Goal: Task Accomplishment & Management: Manage account settings

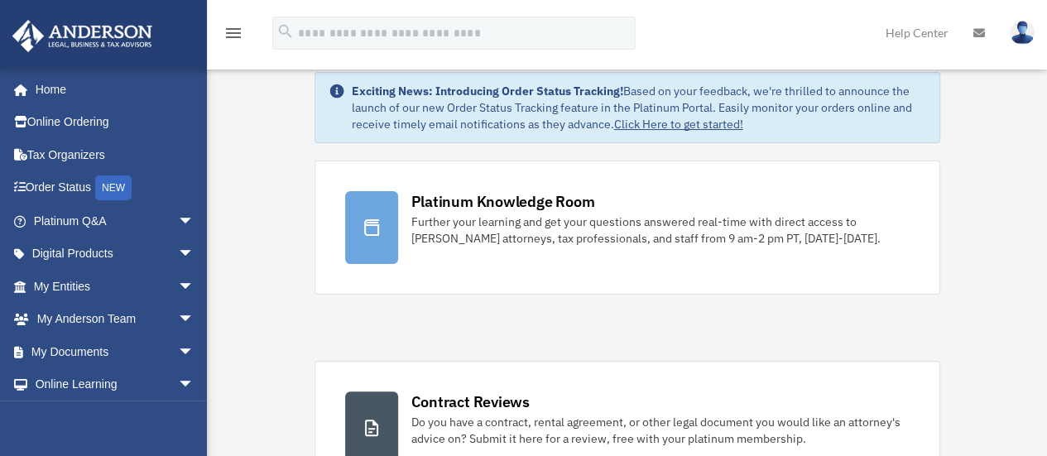
scroll to position [33, 0]
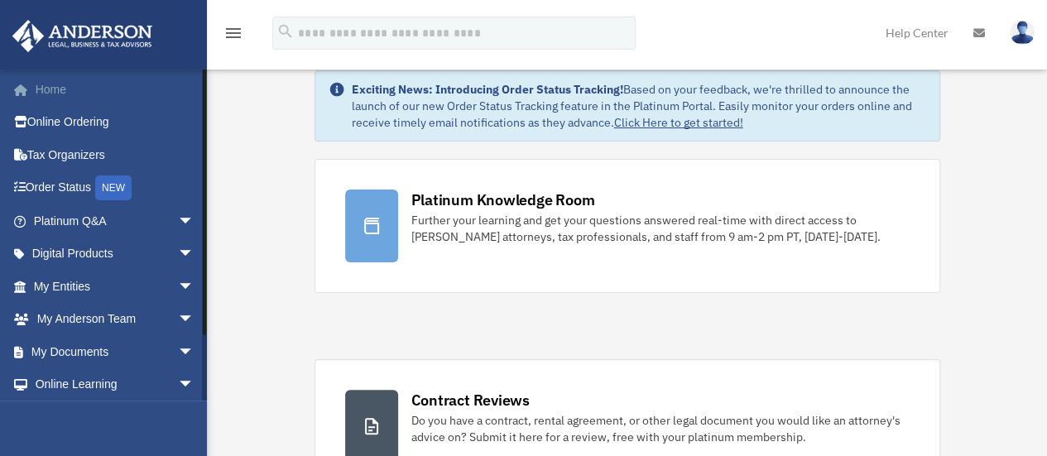
click at [46, 85] on link "Home" at bounding box center [116, 89] width 208 height 33
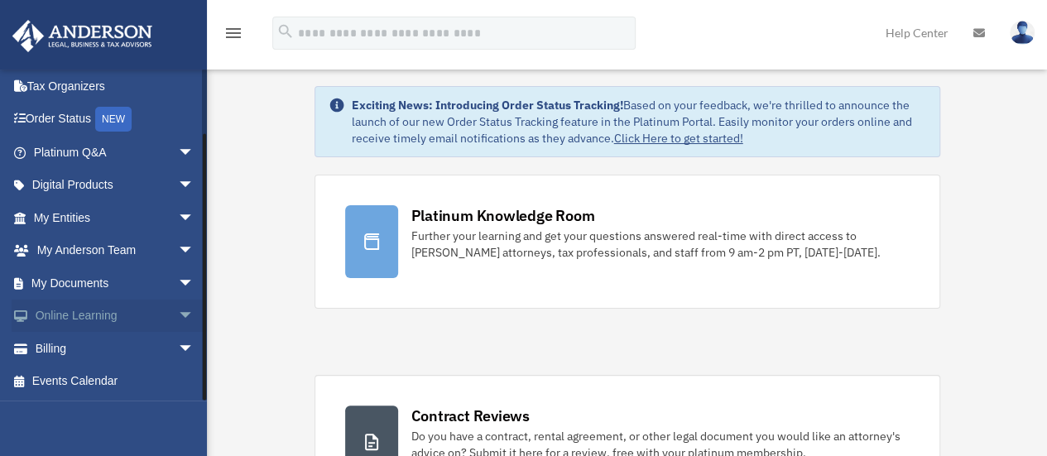
scroll to position [18, 0]
click at [178, 341] on span "arrow_drop_down" at bounding box center [194, 349] width 33 height 34
click at [93, 375] on link "$ Open Invoices" at bounding box center [121, 382] width 196 height 34
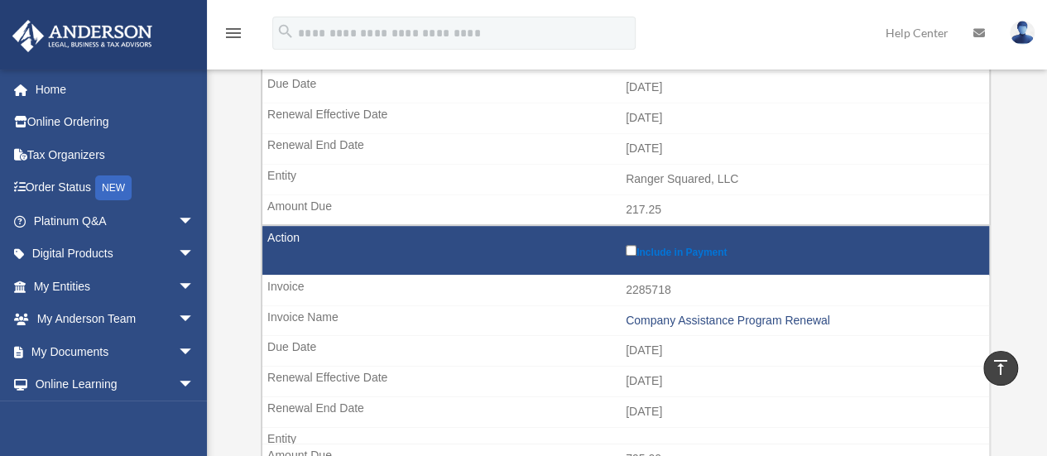
scroll to position [327, 0]
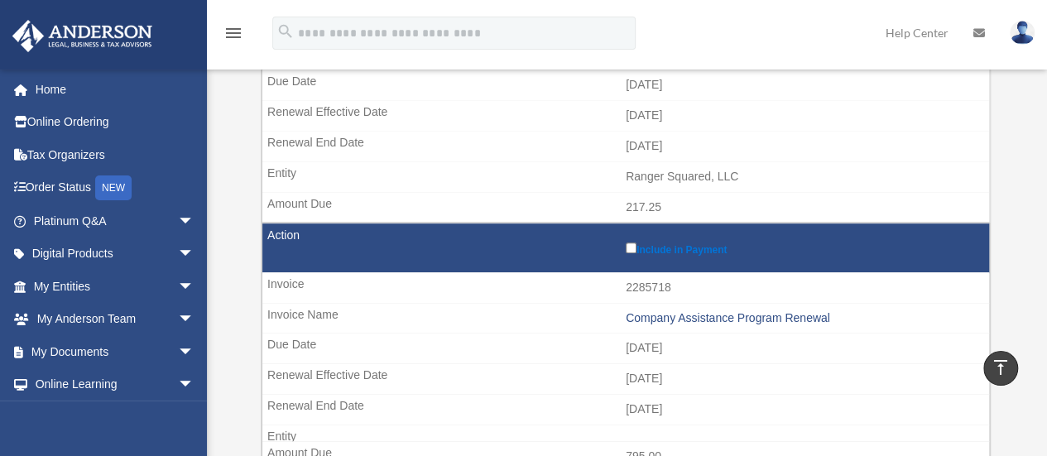
click at [628, 250] on label "Include in Payment" at bounding box center [803, 247] width 355 height 17
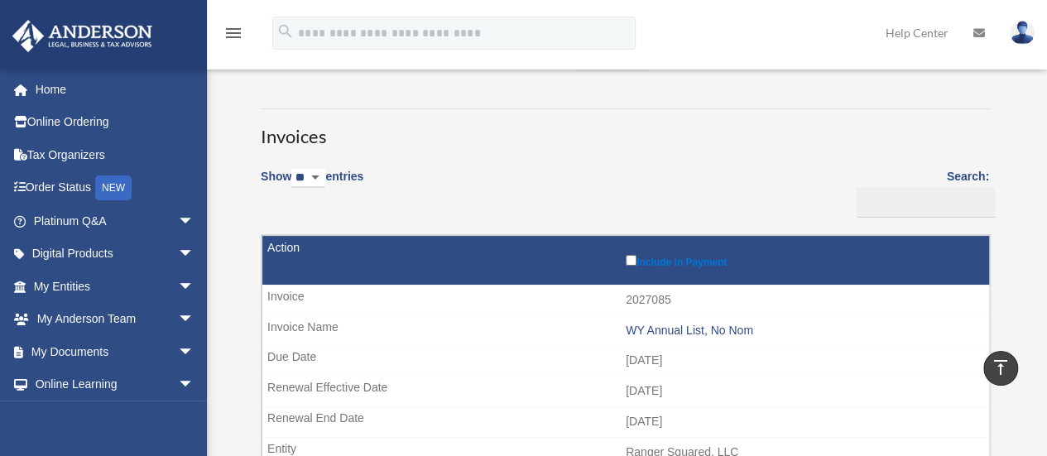
scroll to position [0, 0]
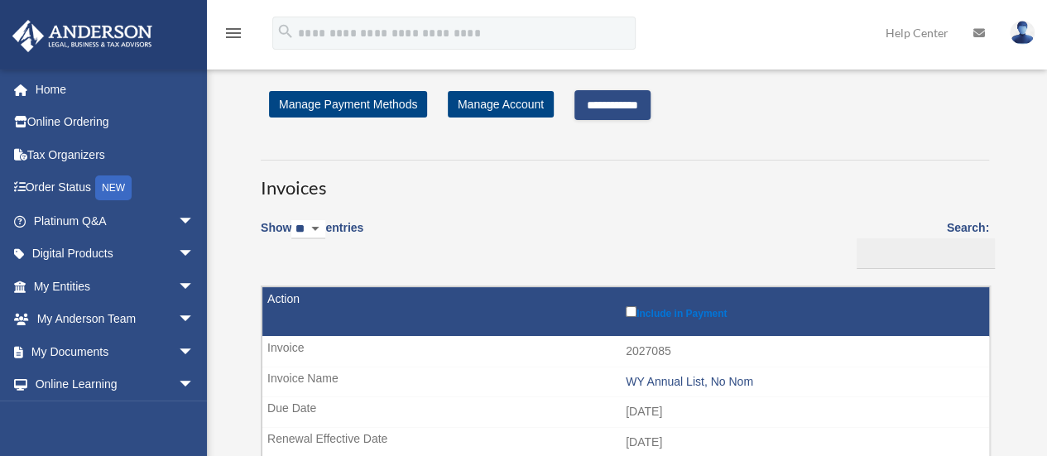
click at [631, 114] on input "**********" at bounding box center [612, 105] width 76 height 30
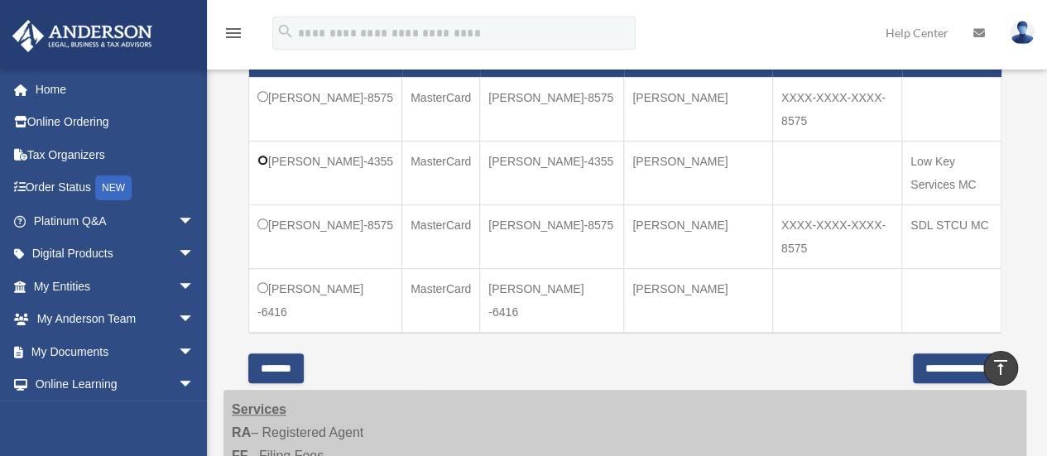
scroll to position [658, 0]
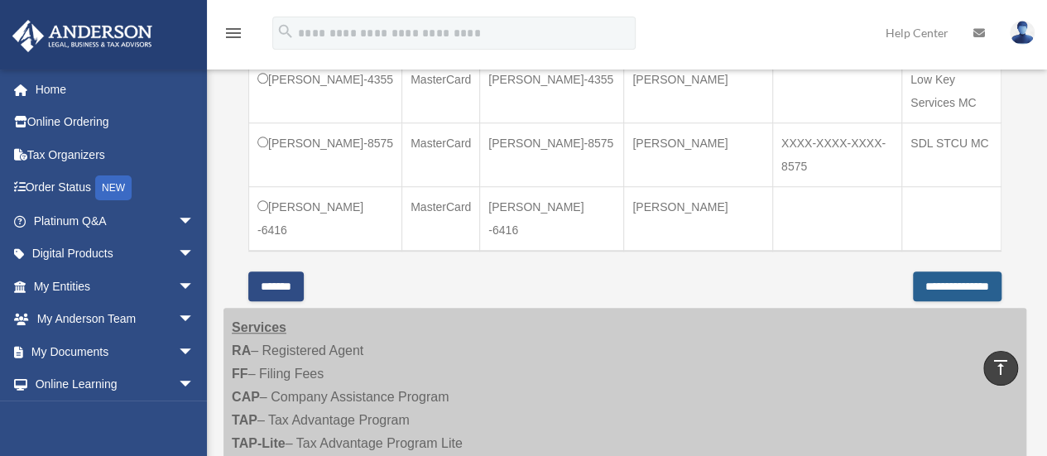
click at [918, 290] on input "**********" at bounding box center [957, 286] width 89 height 30
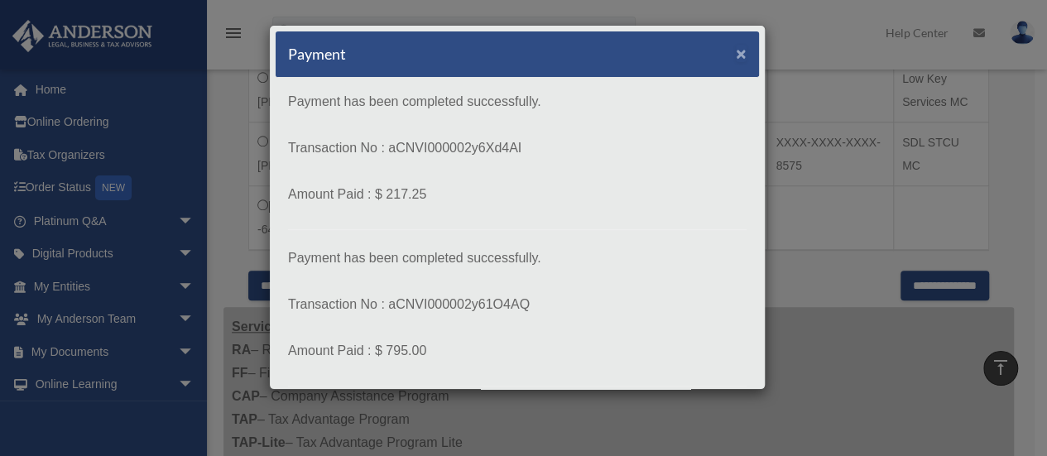
click at [736, 57] on span "×" at bounding box center [741, 53] width 11 height 19
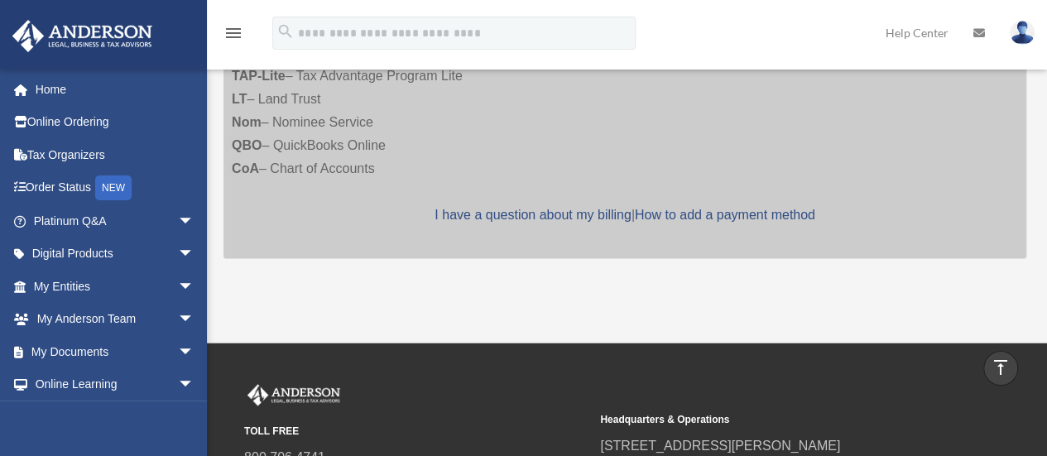
scroll to position [1028, 0]
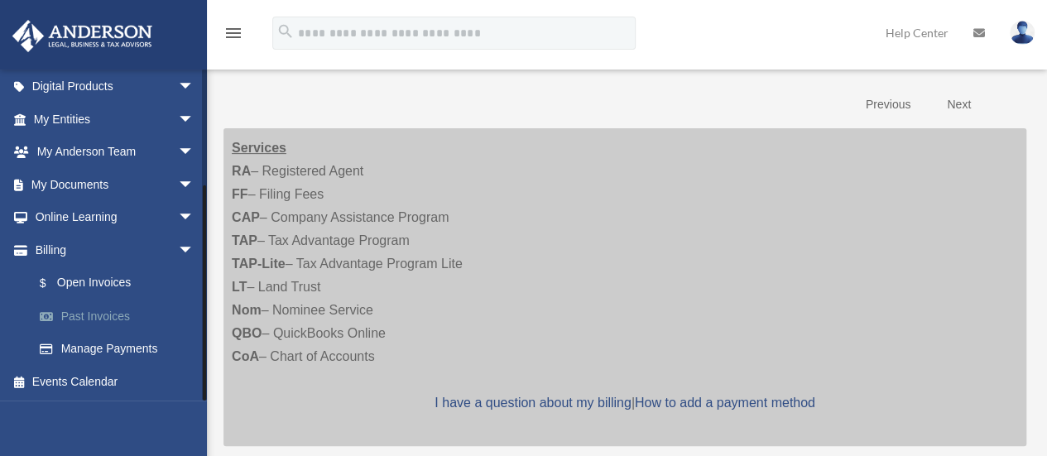
scroll to position [257, 0]
click at [178, 185] on span "arrow_drop_down" at bounding box center [194, 185] width 33 height 34
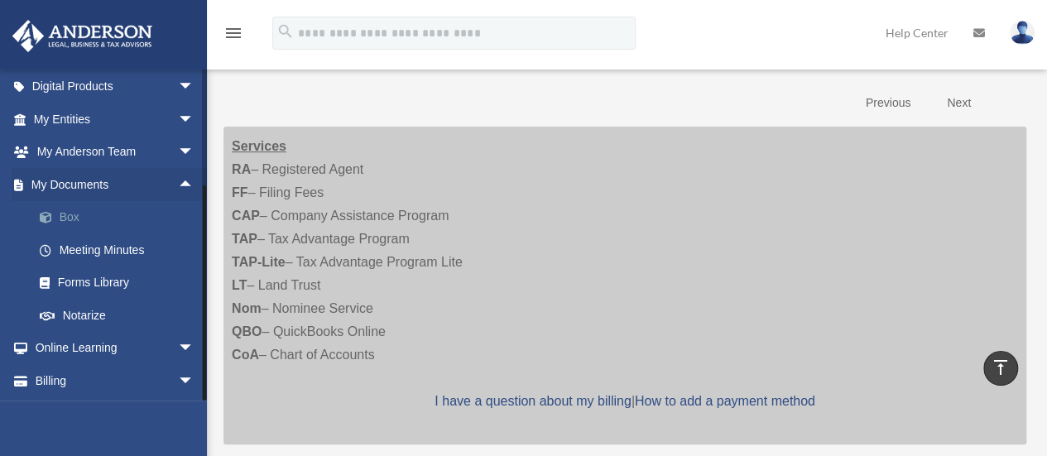
click at [75, 214] on link "Box" at bounding box center [121, 217] width 196 height 33
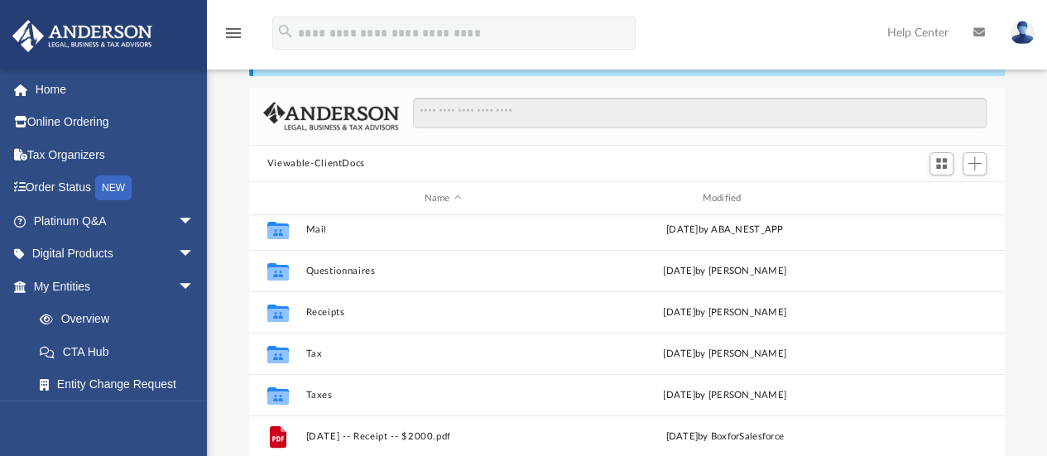
scroll to position [131, 0]
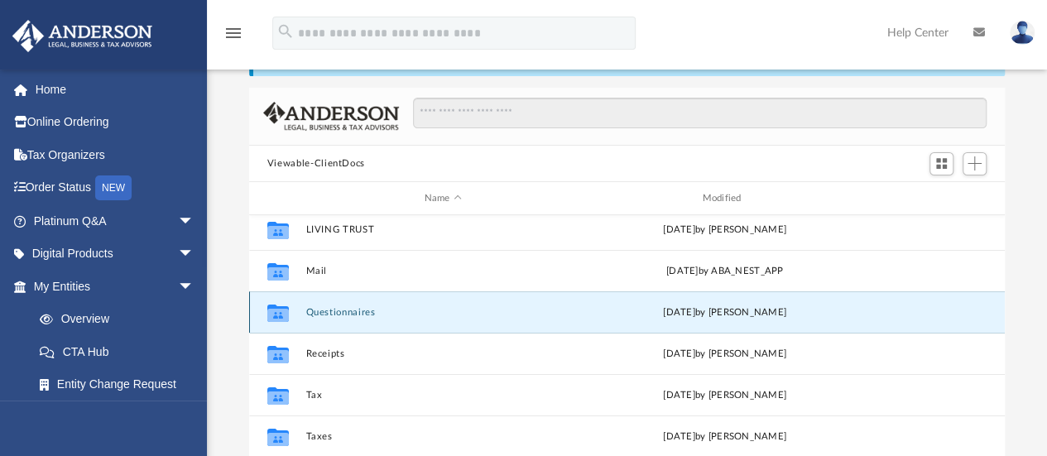
click at [383, 317] on button "Questionnaires" at bounding box center [442, 312] width 275 height 11
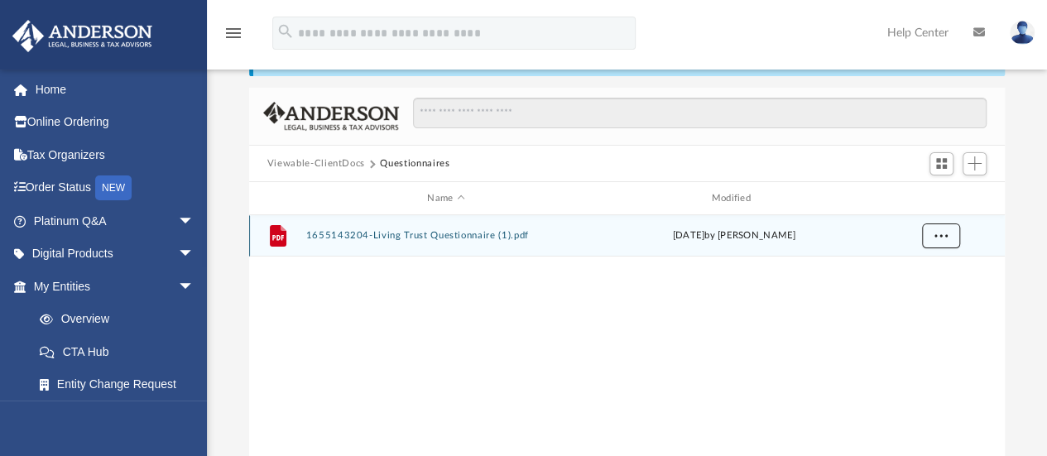
click at [940, 244] on button "More options" at bounding box center [940, 235] width 38 height 25
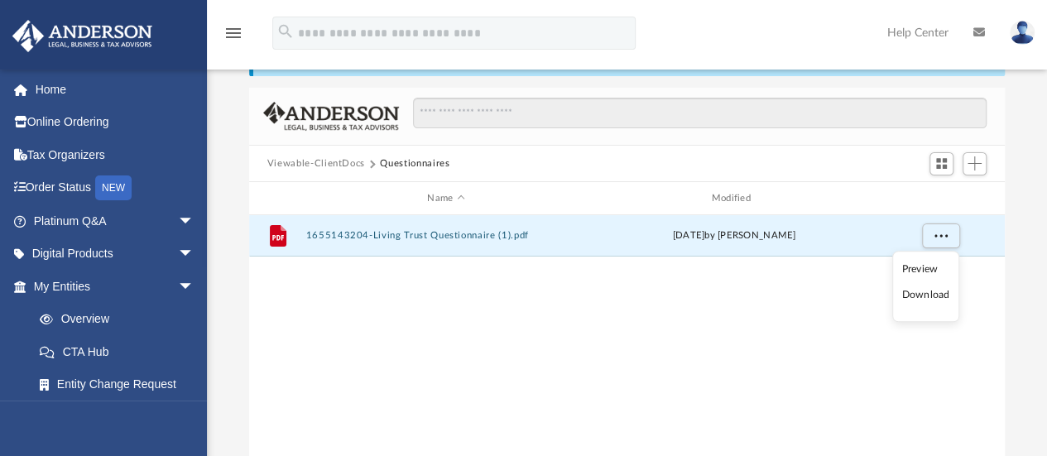
click at [857, 291] on div "File 1655143204-Living Trust Questionnaire (1).pdf Mon Oct 31 2022 by Scott Loc…" at bounding box center [626, 386] width 755 height 343
click at [976, 174] on button "Add" at bounding box center [974, 163] width 25 height 23
click at [335, 158] on button "Viewable-ClientDocs" at bounding box center [316, 163] width 98 height 15
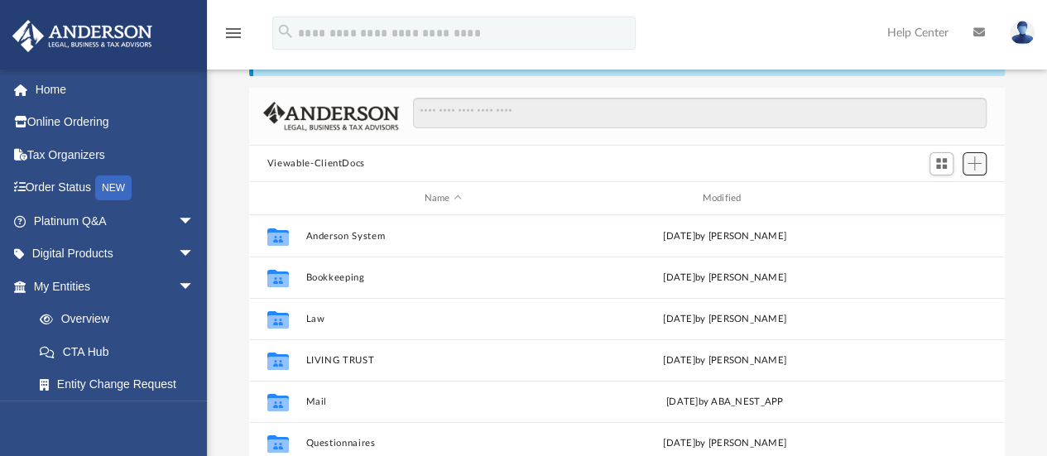
click at [976, 162] on span "Add" at bounding box center [974, 163] width 14 height 14
click at [954, 219] on li "New Folder" at bounding box center [950, 221] width 53 height 17
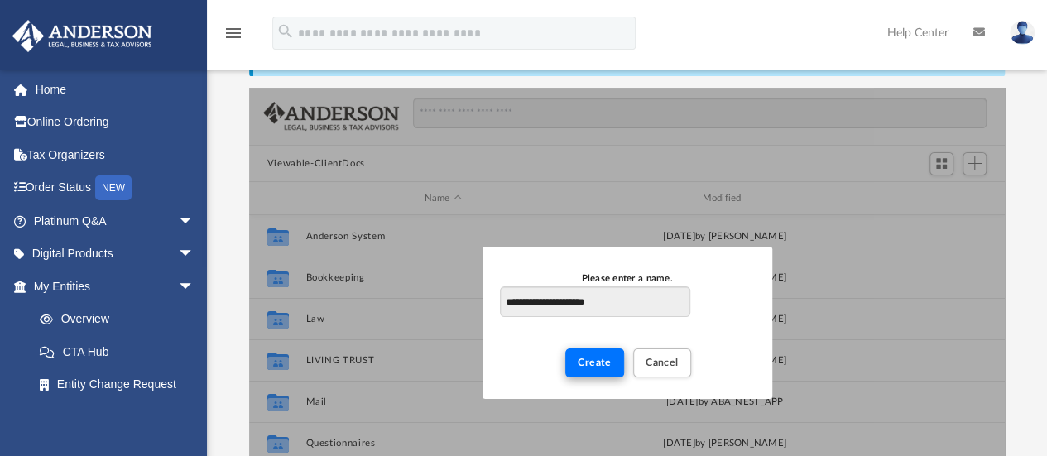
type input "**********"
click at [607, 362] on span "Create" at bounding box center [595, 362] width 34 height 10
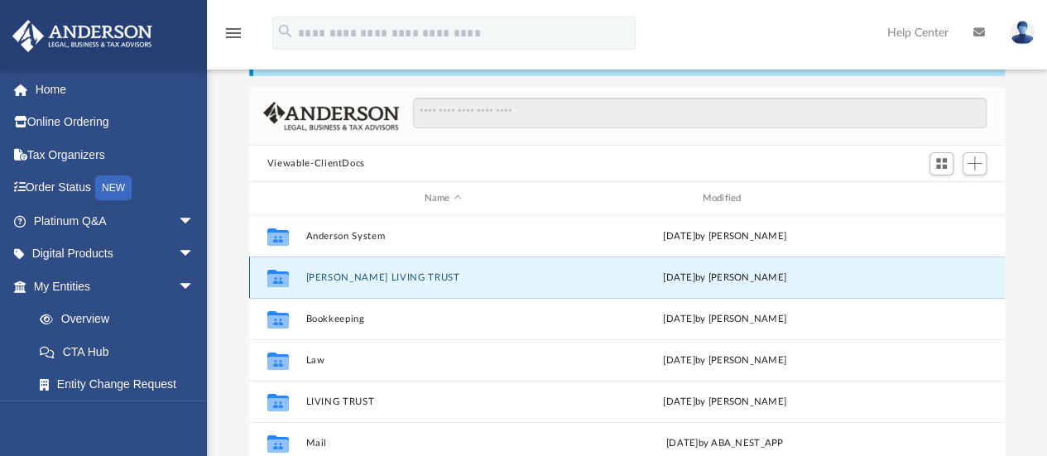
click at [429, 280] on button "ANTOINETTE LIVING TRUST" at bounding box center [442, 277] width 275 height 11
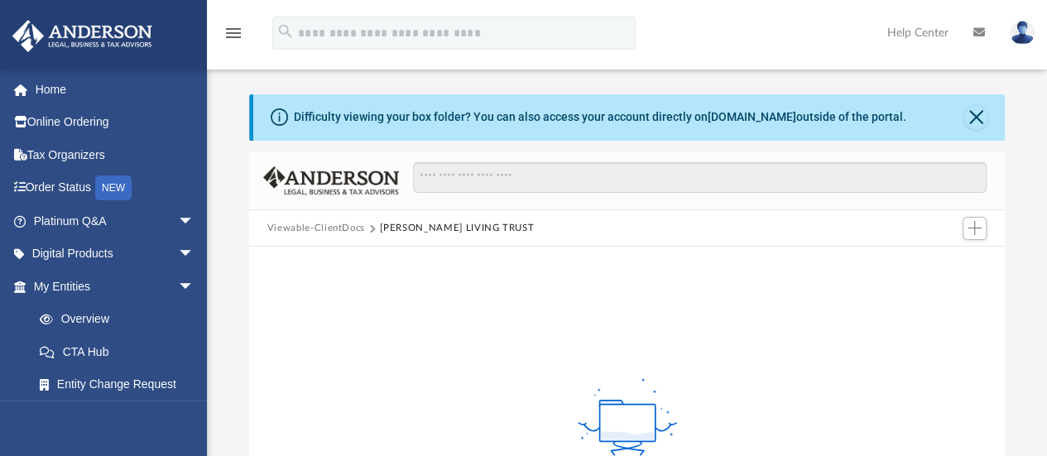
click at [313, 221] on button "Viewable-ClientDocs" at bounding box center [316, 228] width 98 height 15
click at [311, 225] on button "Viewable-ClientDocs" at bounding box center [316, 228] width 98 height 15
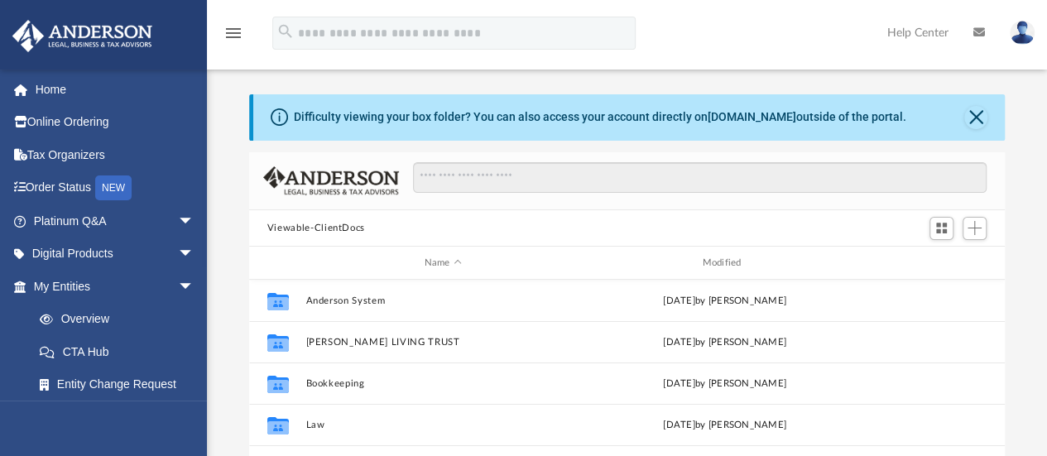
scroll to position [363, 743]
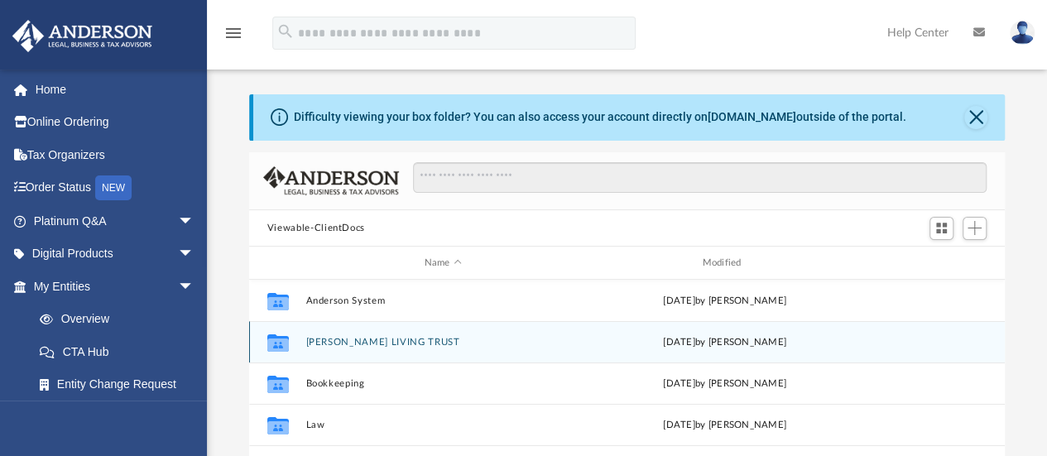
drag, startPoint x: 300, startPoint y: 344, endPoint x: 859, endPoint y: 331, distance: 558.7
click at [859, 331] on div "Collaborated Folder ANTOINETTE LIVING TRUST today by Scott Lockie" at bounding box center [626, 341] width 755 height 41
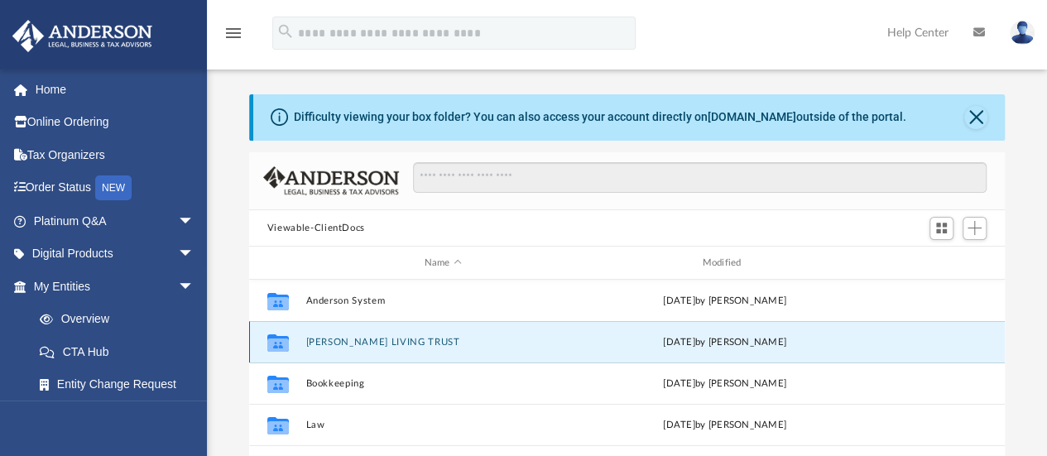
click at [851, 331] on div "Collaborated Folder ANTOINETTE LIVING TRUST today by Scott Lockie" at bounding box center [626, 341] width 755 height 41
click at [410, 340] on button "ANTOINETTE LIVING TRUST" at bounding box center [442, 342] width 275 height 11
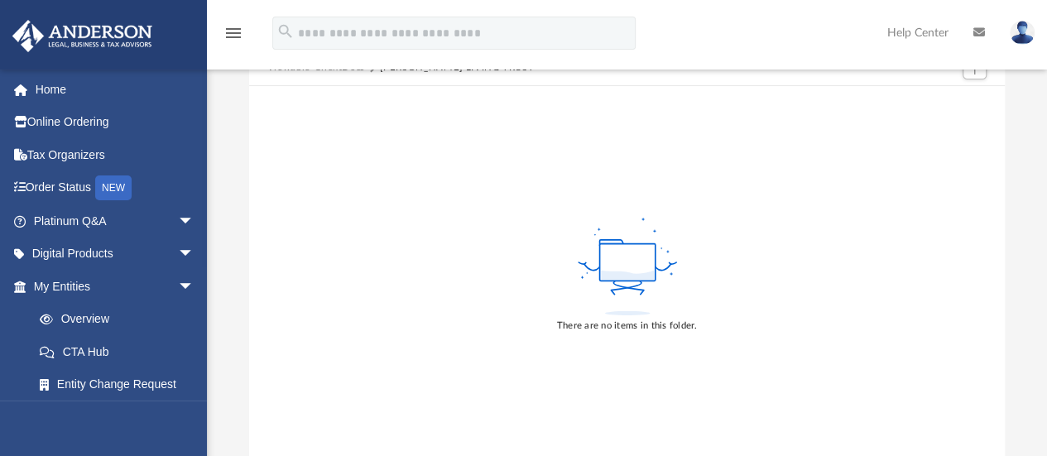
scroll to position [161, 0]
click at [724, 251] on div "There are no items in this folder." at bounding box center [627, 273] width 756 height 376
drag, startPoint x: 724, startPoint y: 251, endPoint x: 513, endPoint y: 216, distance: 213.8
click at [513, 216] on div "There are no items in this folder." at bounding box center [627, 273] width 756 height 376
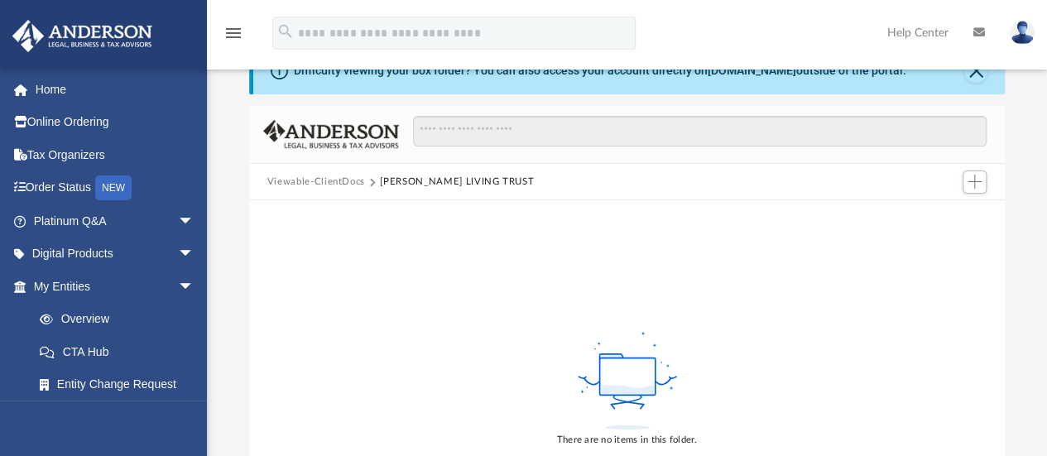
scroll to position [0, 0]
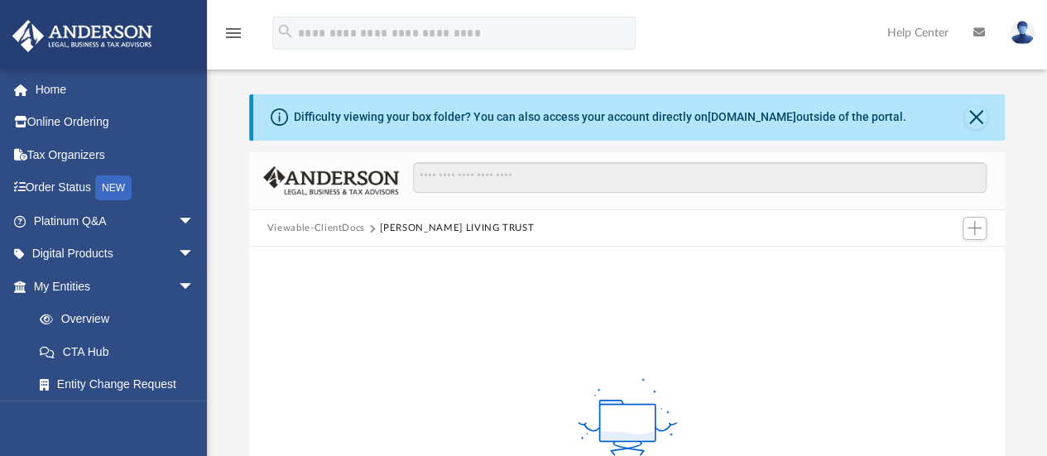
click at [306, 223] on button "Viewable-ClientDocs" at bounding box center [316, 228] width 98 height 15
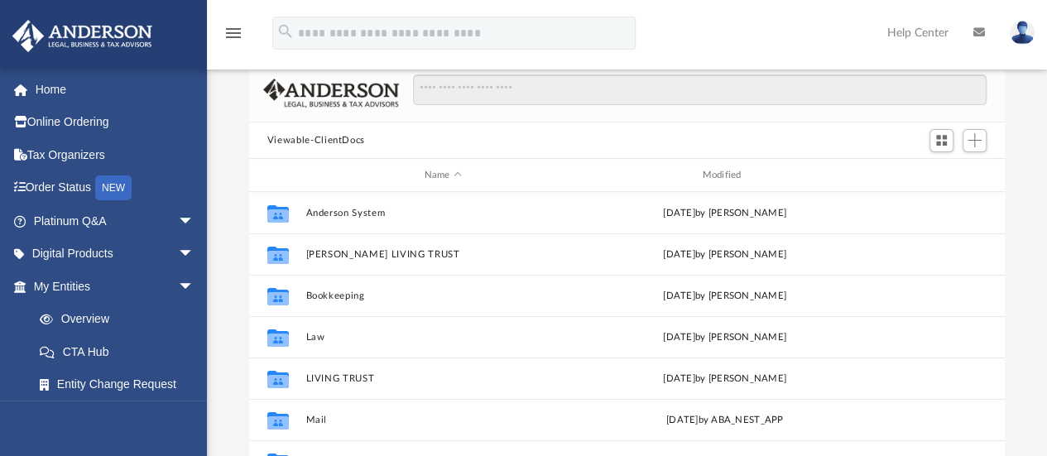
scroll to position [96, 0]
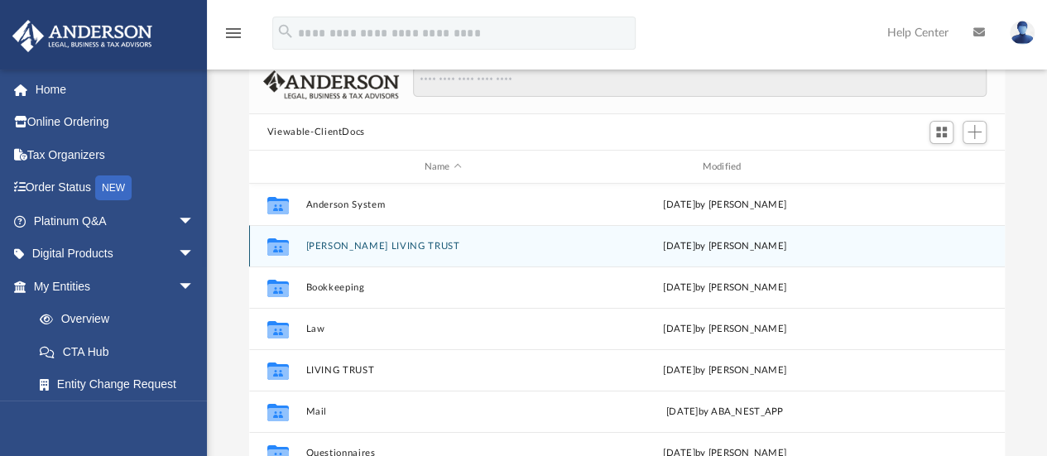
click at [429, 237] on div "Collaborated Folder ANTOINETTE LIVING TRUST today by Scott Lockie" at bounding box center [626, 245] width 755 height 41
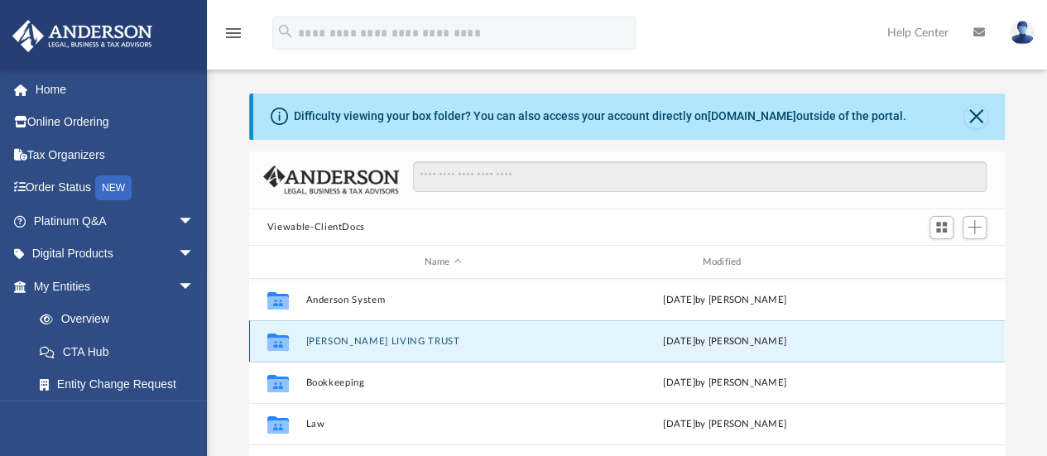
scroll to position [0, 0]
click at [976, 221] on span "Add" at bounding box center [974, 228] width 14 height 14
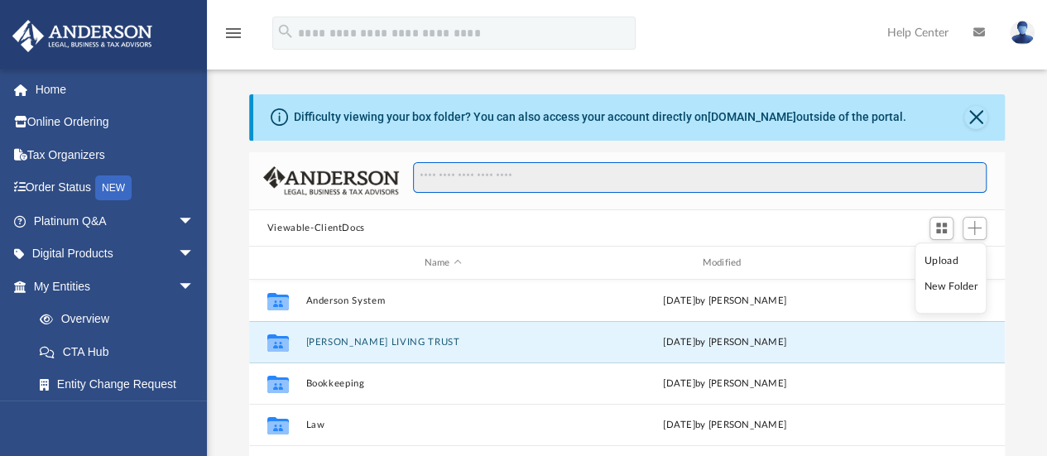
click at [768, 175] on input "Search files and folders" at bounding box center [699, 177] width 573 height 31
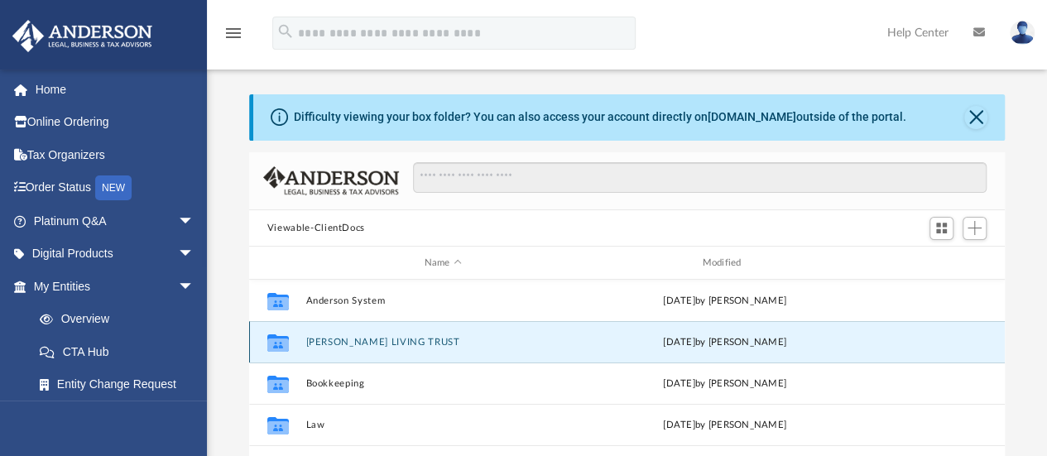
click at [550, 338] on button "ANTOINETTE LIVING TRUST" at bounding box center [442, 342] width 275 height 11
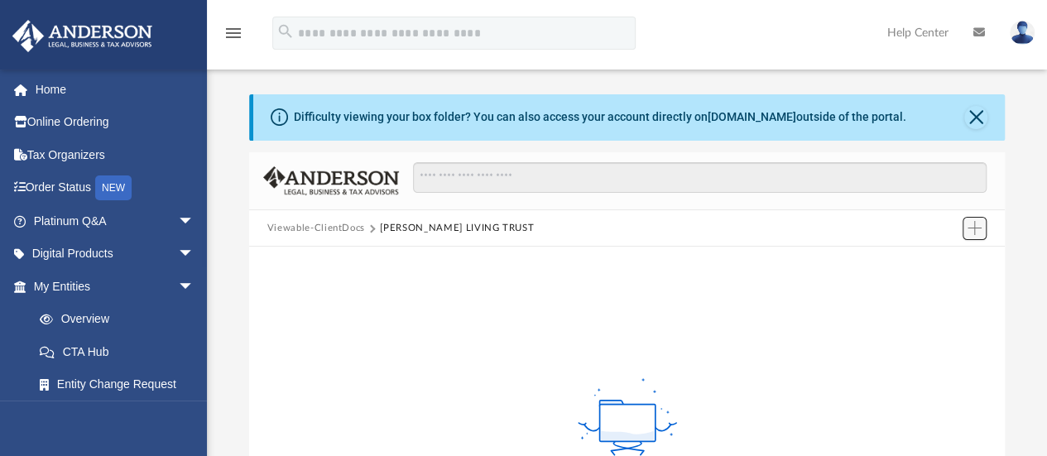
click at [976, 226] on span "Add" at bounding box center [974, 228] width 14 height 14
click at [957, 261] on li "Upload" at bounding box center [950, 260] width 53 height 17
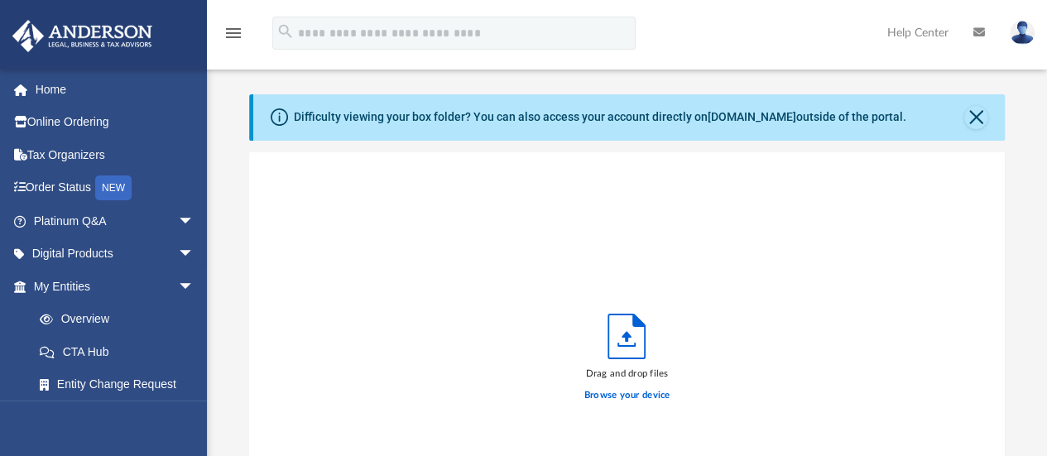
scroll to position [407, 743]
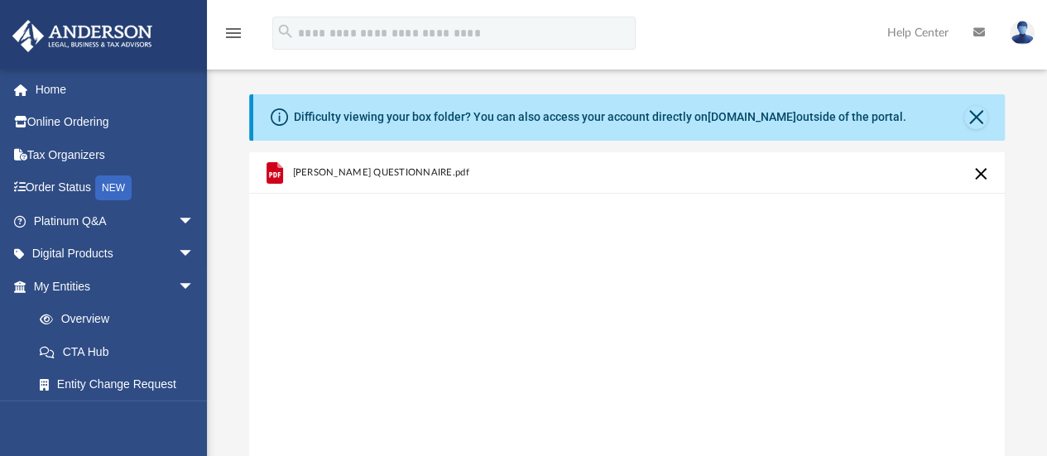
click at [314, 174] on span "ANTOINETTE QUESTIONNAIRE.pdf" at bounding box center [380, 172] width 176 height 11
click at [619, 224] on div "ANTOINETTE QUESTIONNAIRE.pdf" at bounding box center [626, 362] width 755 height 420
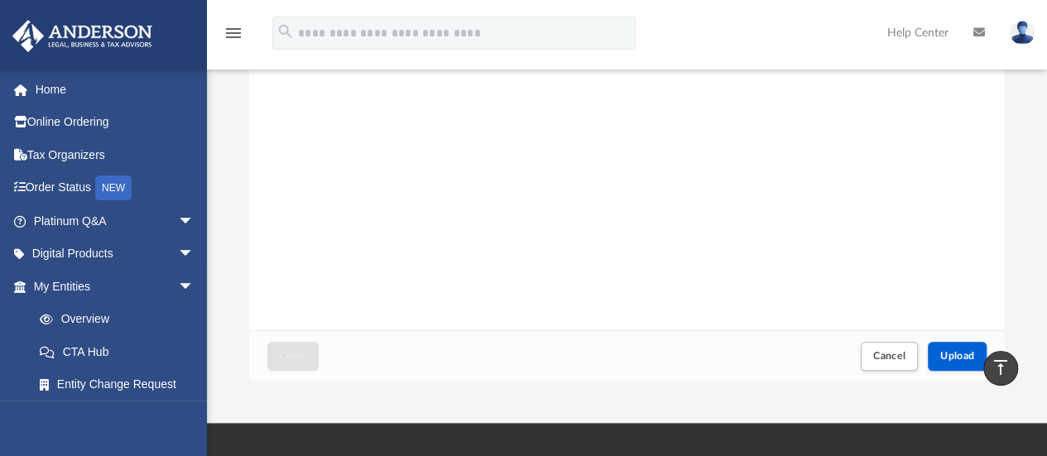
scroll to position [252, 0]
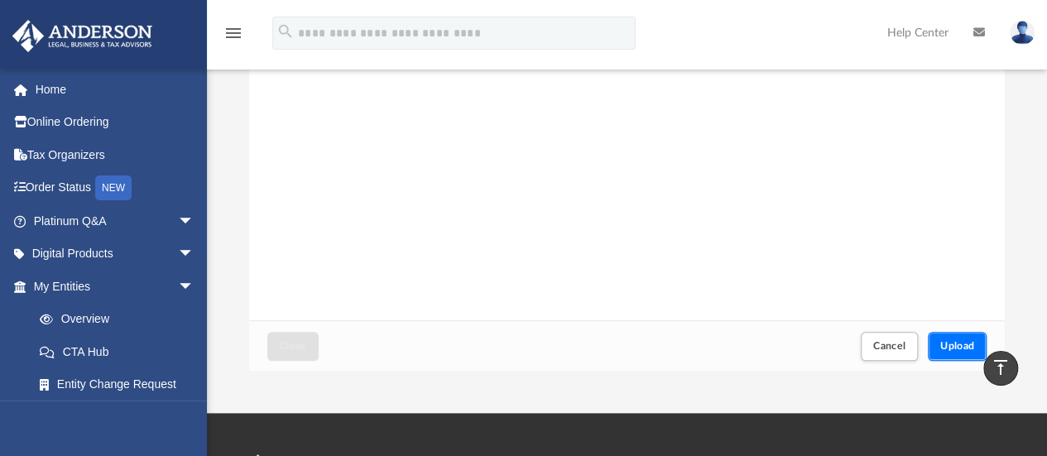
click at [947, 350] on span "Upload" at bounding box center [957, 346] width 35 height 10
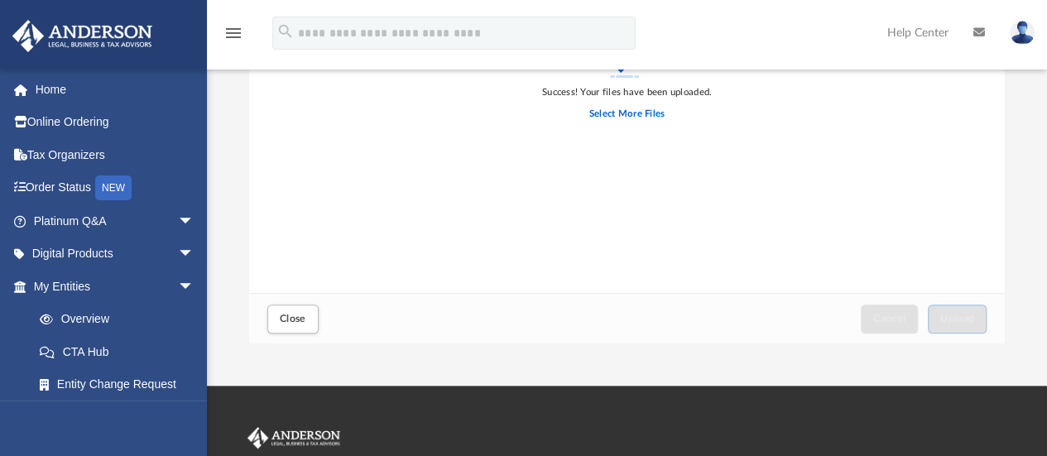
scroll to position [288, 0]
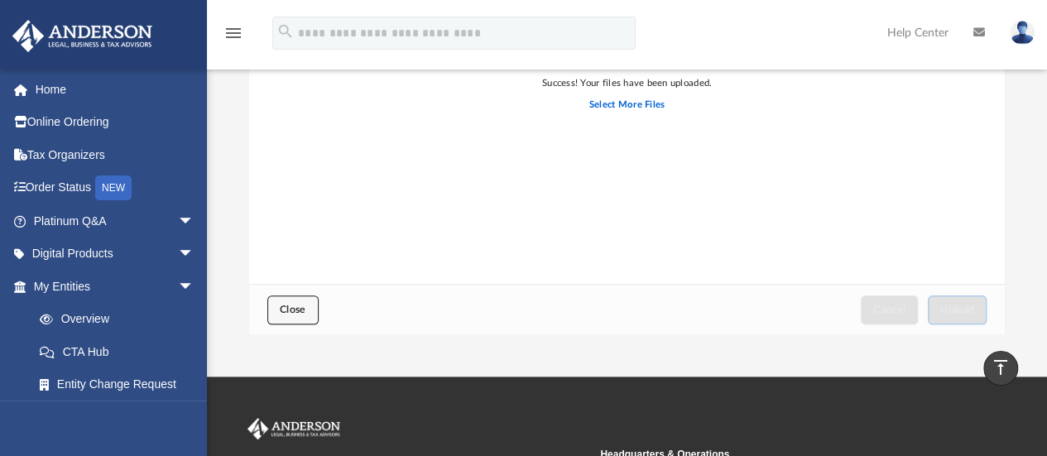
click at [288, 309] on span "Close" at bounding box center [293, 309] width 26 height 10
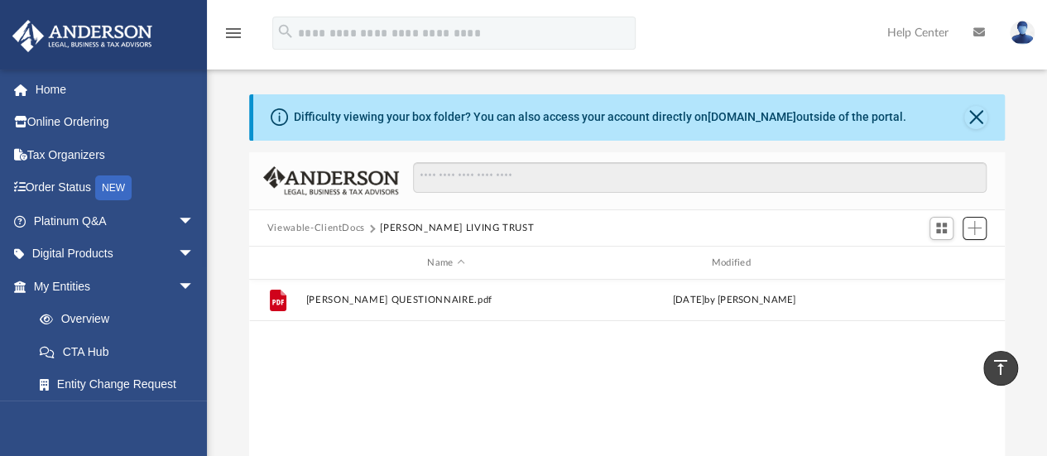
scroll to position [363, 743]
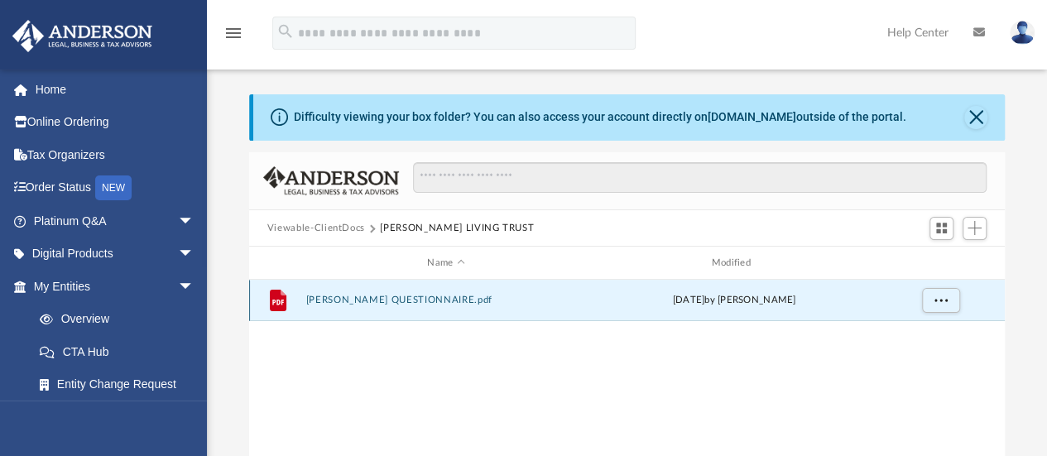
click at [401, 304] on button "ANTOINETTE QUESTIONNAIRE.pdf" at bounding box center [445, 300] width 280 height 11
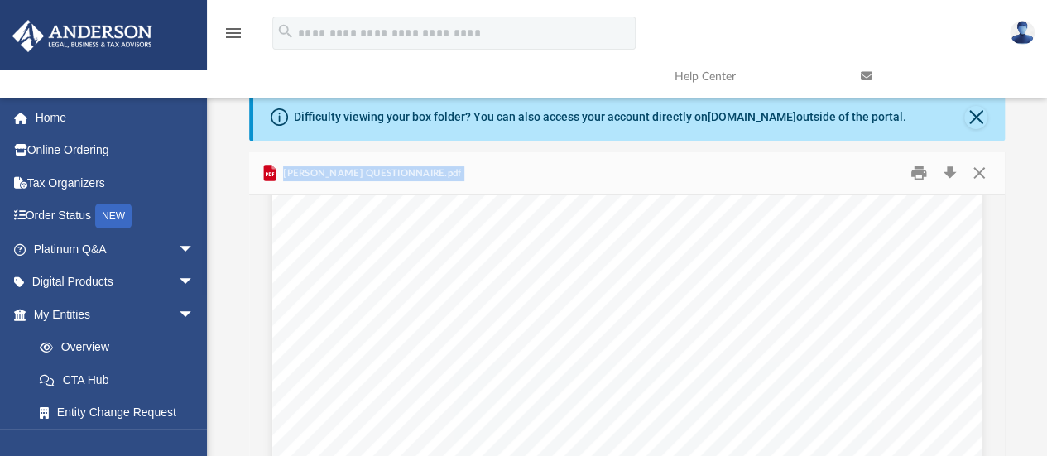
scroll to position [0, 0]
click at [983, 124] on button "Close" at bounding box center [975, 117] width 23 height 23
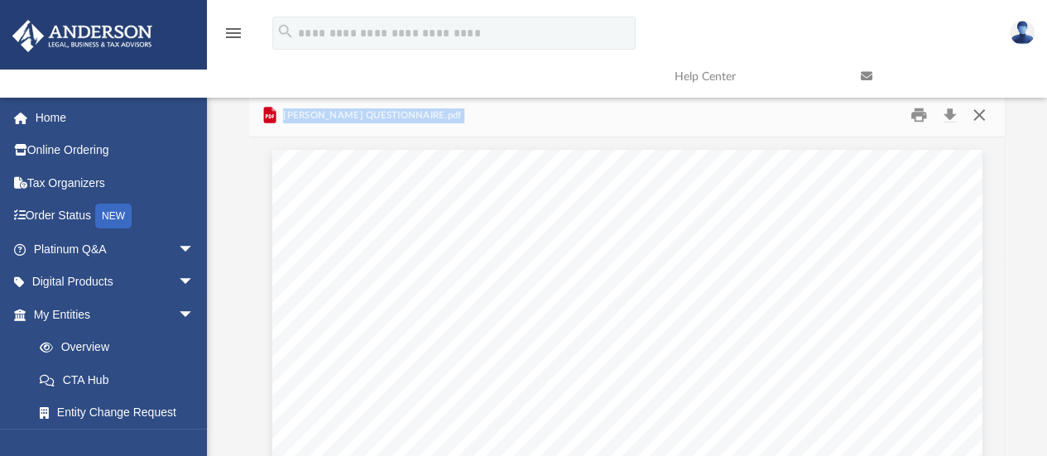
click at [984, 122] on button "Close" at bounding box center [979, 116] width 30 height 26
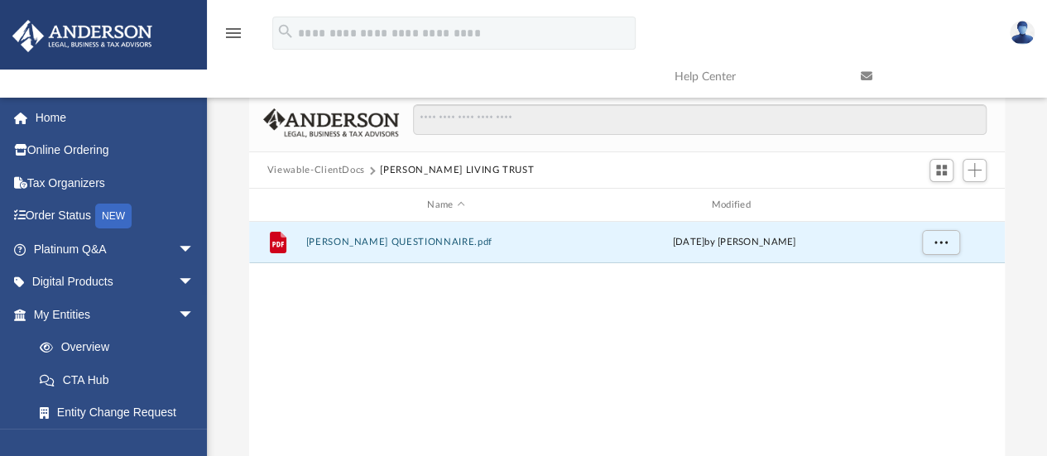
click at [333, 171] on button "Viewable-ClientDocs" at bounding box center [316, 170] width 98 height 15
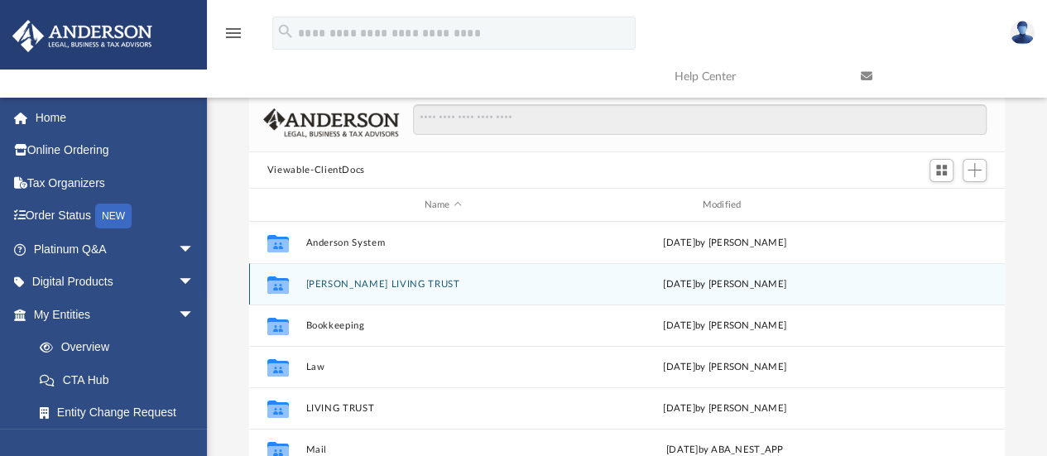
click at [474, 284] on button "ANTOINETTE LIVING TRUST" at bounding box center [442, 284] width 275 height 11
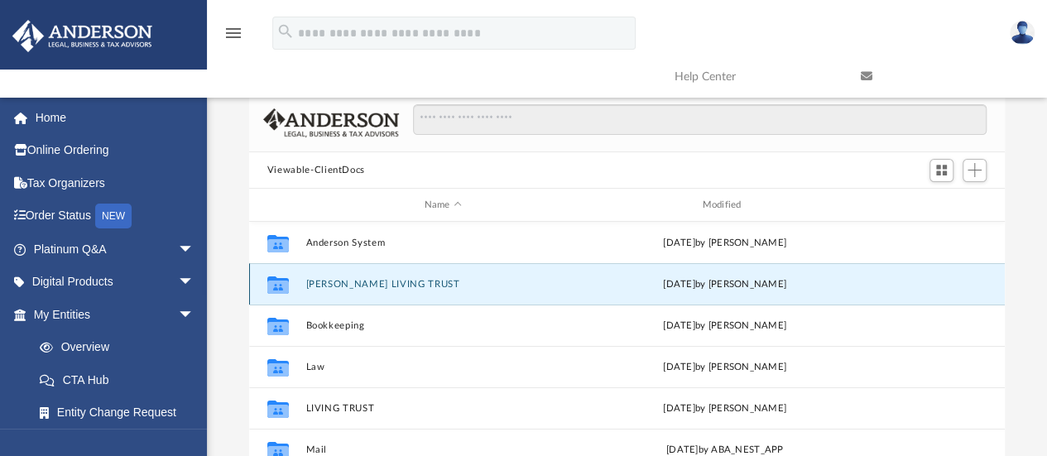
click at [474, 284] on button "ANTOINETTE LIVING TRUST" at bounding box center [442, 284] width 275 height 11
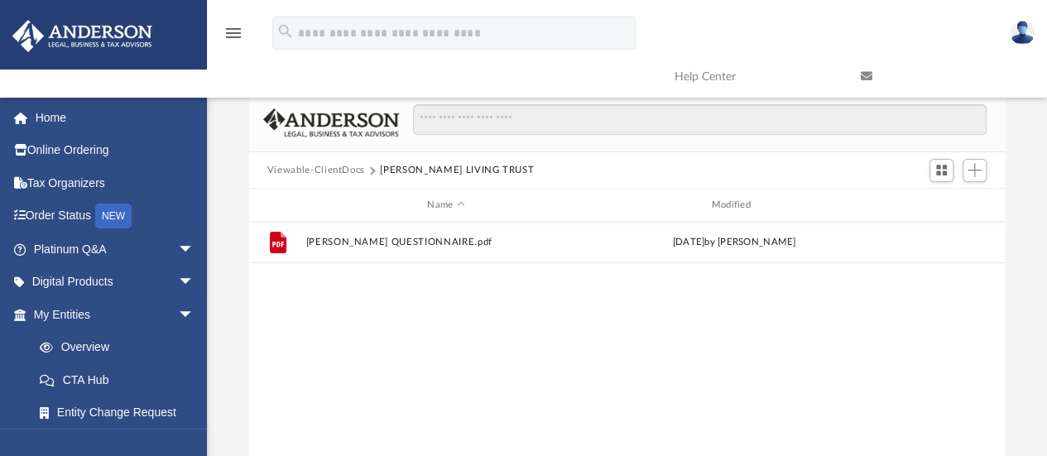
click at [301, 175] on button "Viewable-ClientDocs" at bounding box center [316, 170] width 98 height 15
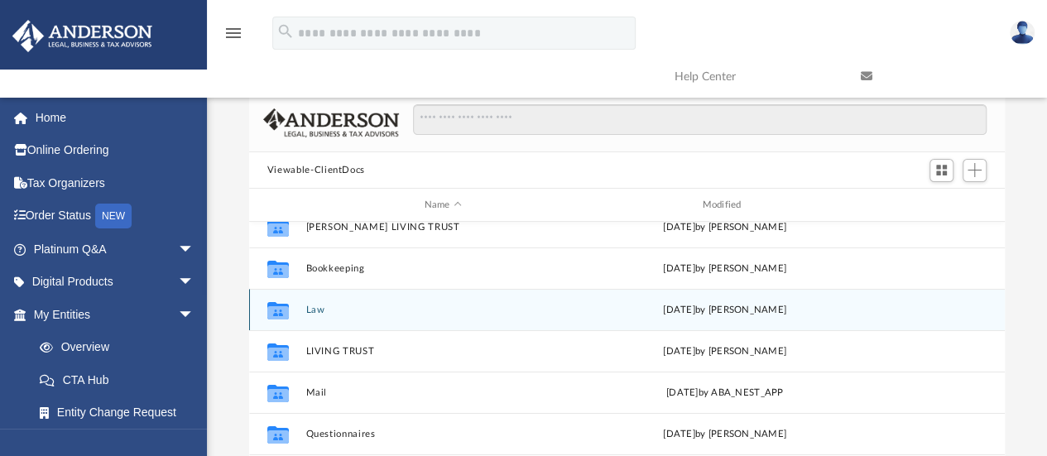
scroll to position [62, 0]
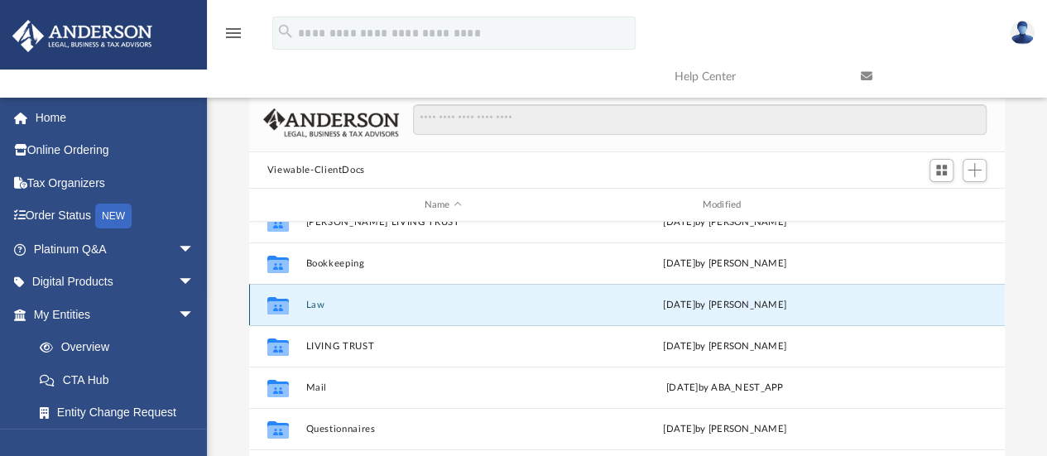
click at [316, 305] on button "Law" at bounding box center [442, 305] width 275 height 11
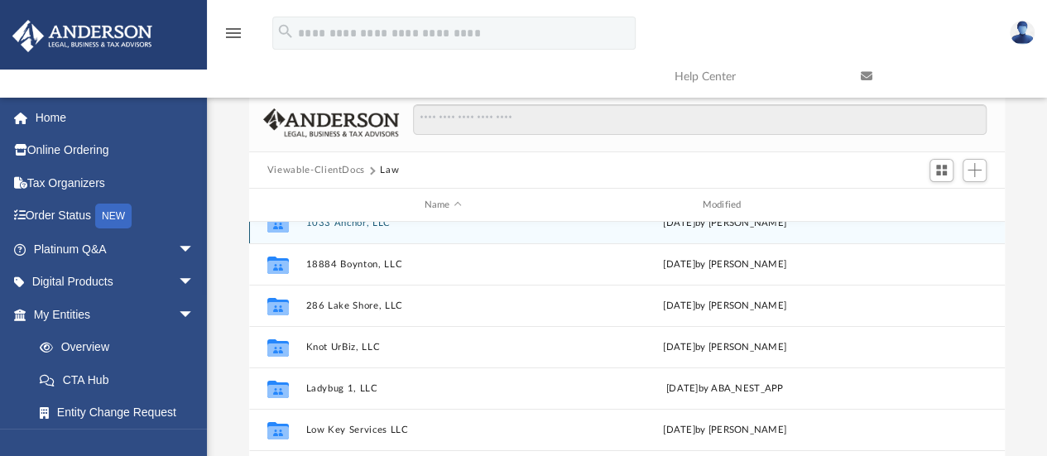
scroll to position [22, 0]
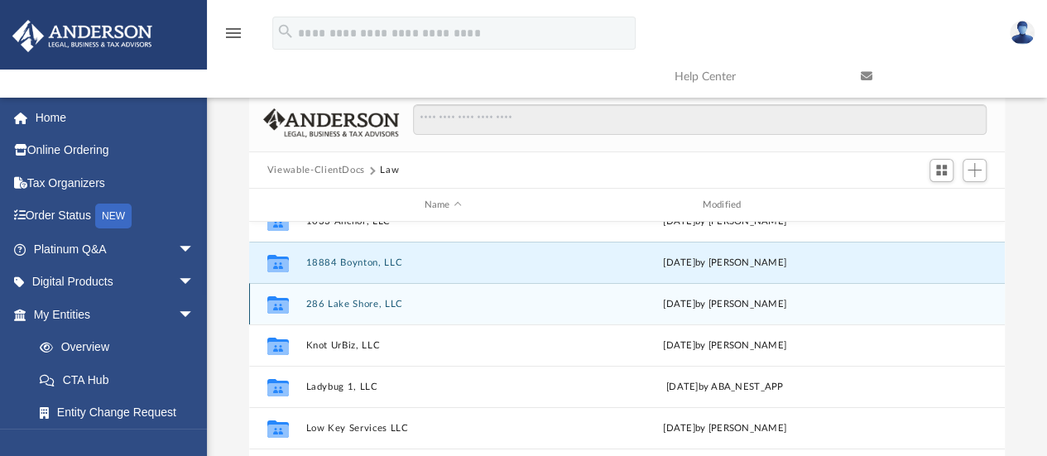
drag, startPoint x: 447, startPoint y: 257, endPoint x: 424, endPoint y: 318, distance: 64.7
click at [424, 318] on div "Collaborated Folder 1033 Anchor, LLC Thu Jul 3 2025 by Crayton Olivieri Collabo…" at bounding box center [626, 386] width 755 height 372
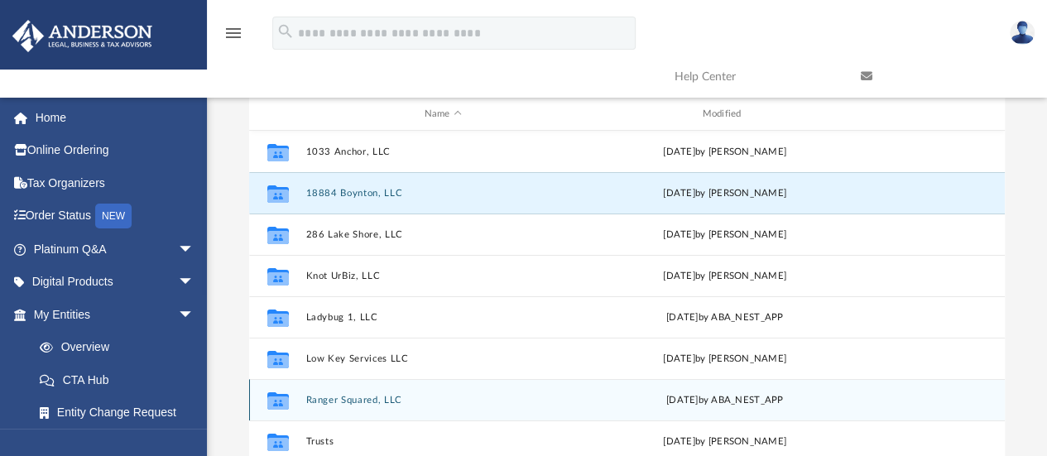
scroll to position [28, 0]
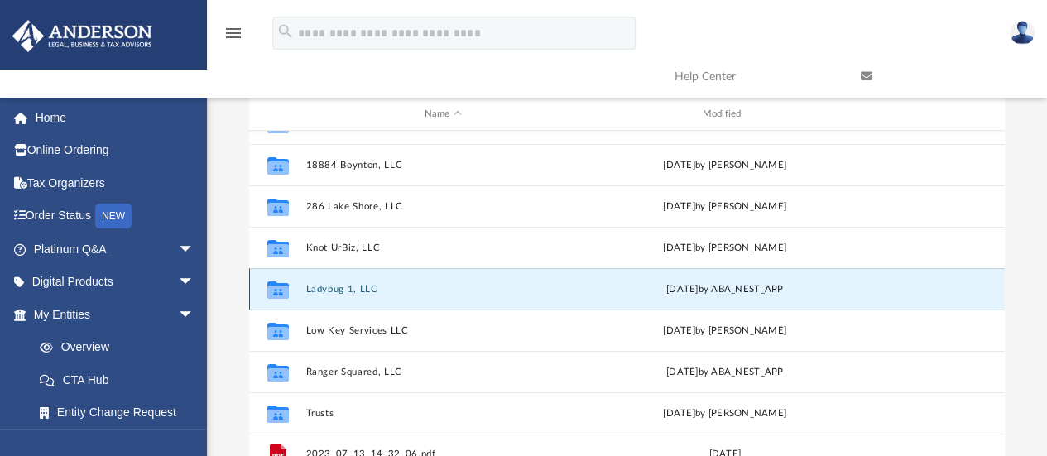
click at [427, 288] on button "Ladybug 1, LLC" at bounding box center [442, 289] width 275 height 11
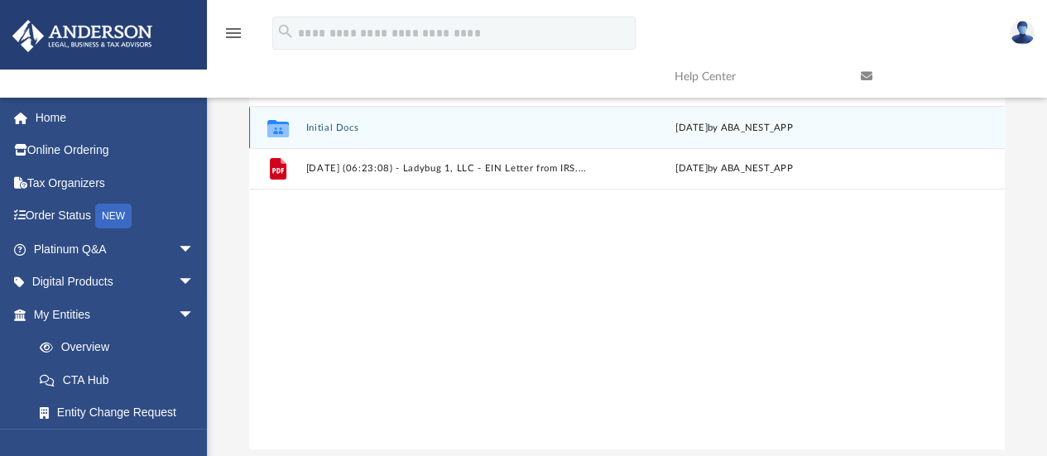
scroll to position [116, 0]
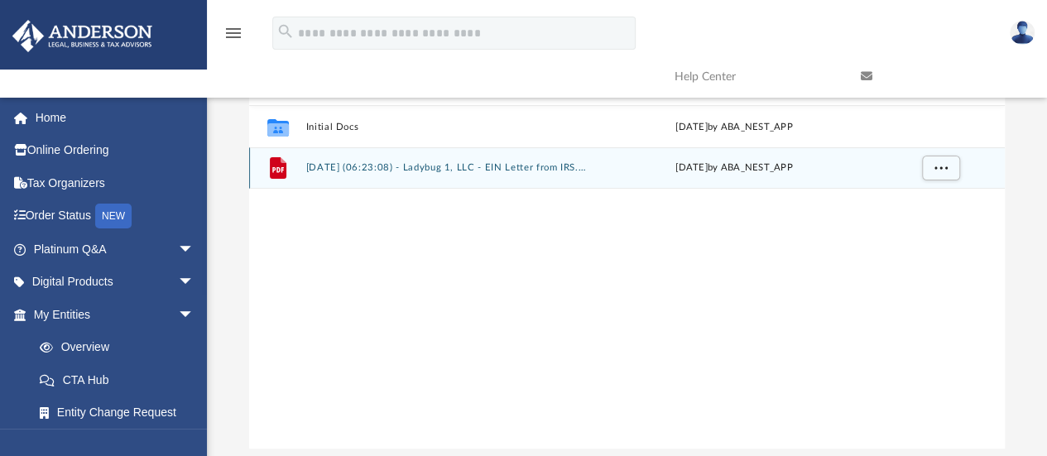
click at [416, 170] on button "2025.04.29 (06:23:08) - Ladybug 1, LLC - EIN Letter from IRS.pdf" at bounding box center [445, 168] width 280 height 11
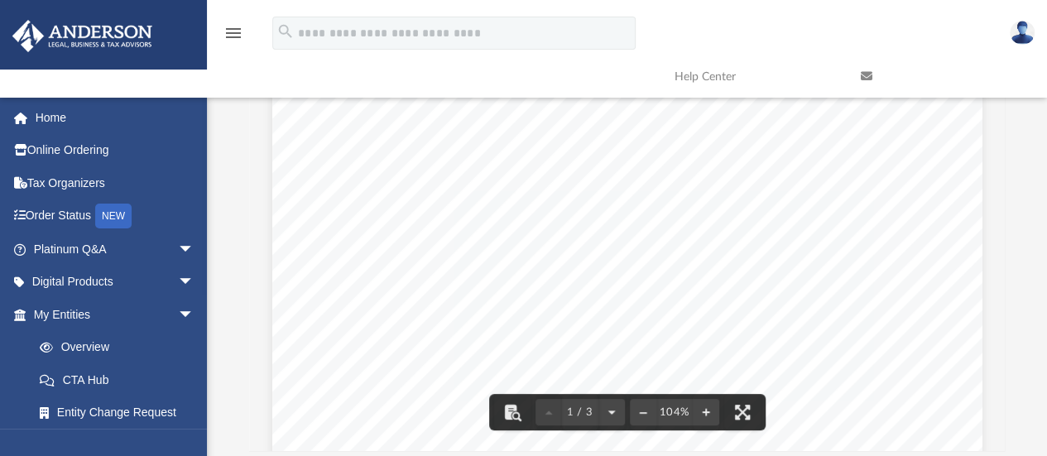
scroll to position [0, 0]
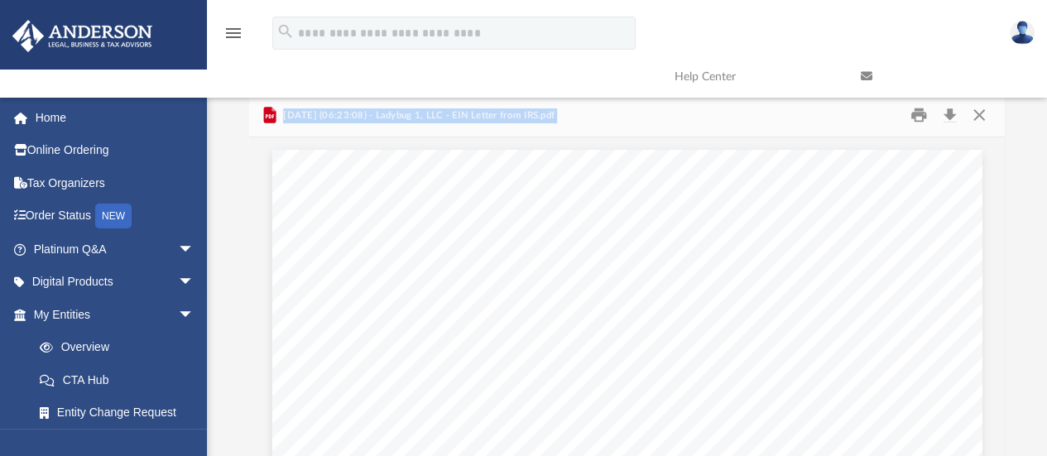
click at [986, 108] on link at bounding box center [941, 76] width 186 height 65
click at [980, 112] on button "Close" at bounding box center [979, 116] width 30 height 26
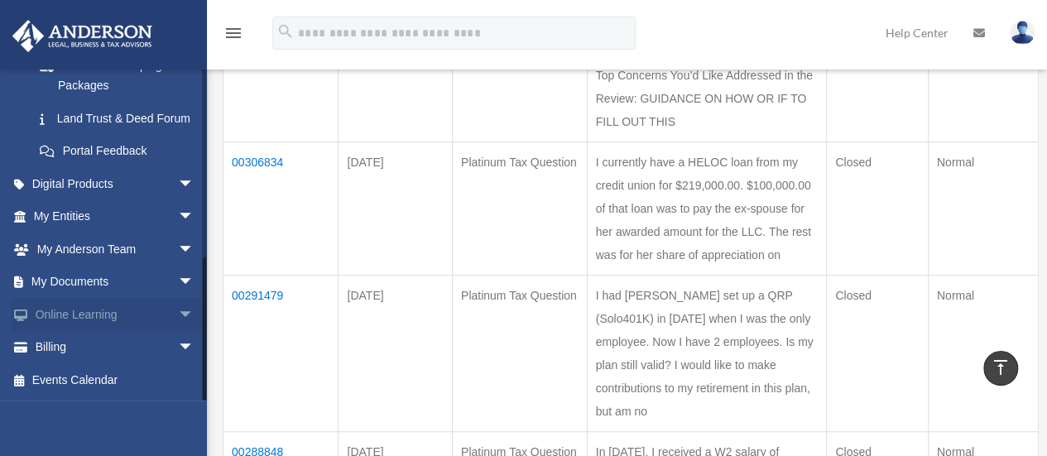
scroll to position [314, 0]
click at [178, 213] on span "arrow_drop_down" at bounding box center [194, 217] width 33 height 34
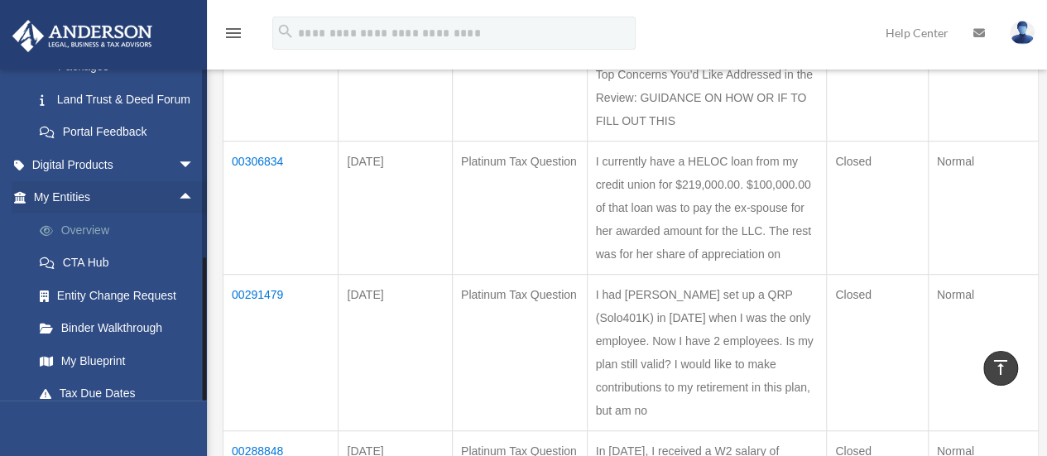
click at [96, 247] on link "Overview" at bounding box center [121, 229] width 196 height 33
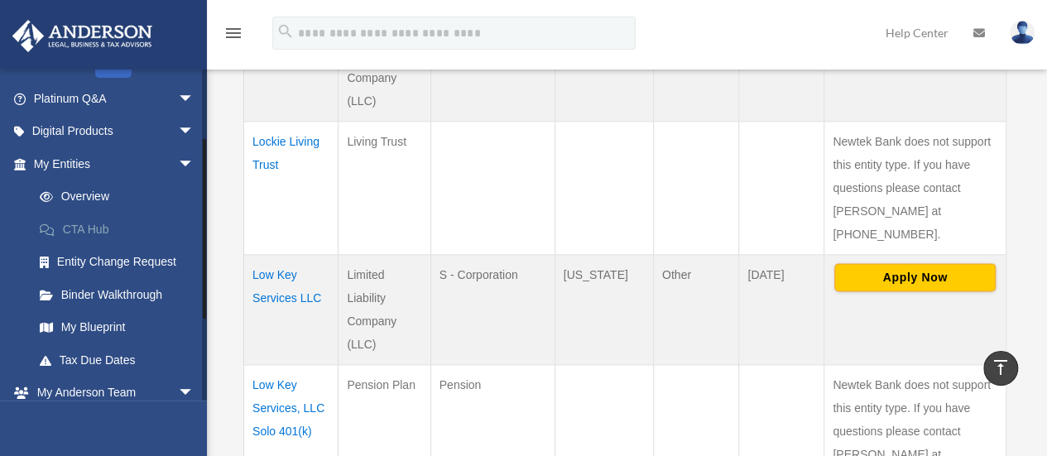
scroll to position [124, 0]
click at [94, 323] on link "My Blueprint" at bounding box center [121, 325] width 196 height 33
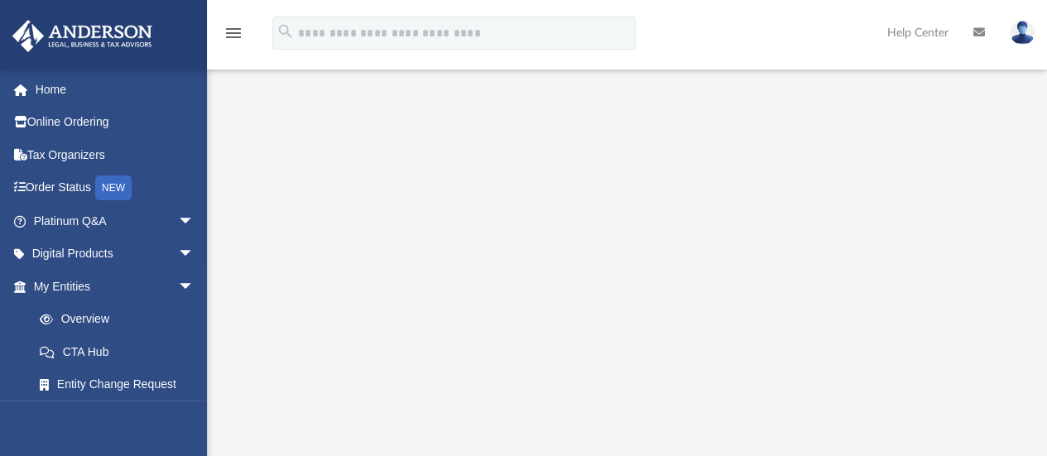
scroll to position [73, 0]
